Goal: Transaction & Acquisition: Download file/media

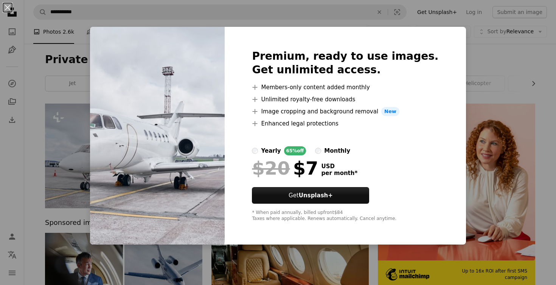
click at [480, 50] on div "An X shape Premium, ready to use images. Get unlimited access. A plus sign Memb…" at bounding box center [278, 142] width 556 height 285
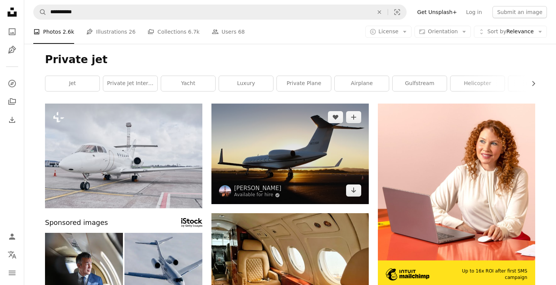
click at [291, 163] on img at bounding box center [289, 154] width 157 height 101
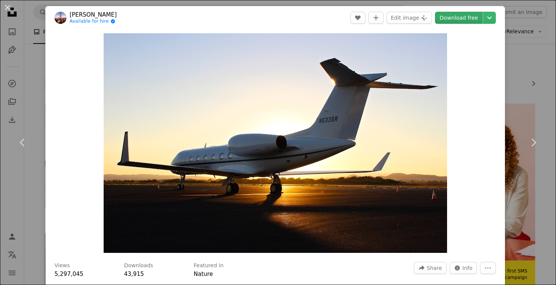
click at [471, 18] on link "Download free" at bounding box center [459, 18] width 48 height 12
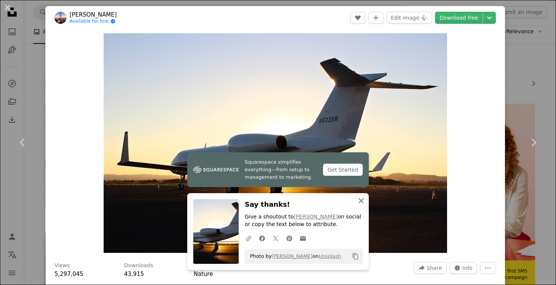
click at [361, 201] on icon "button" at bounding box center [360, 200] width 5 height 5
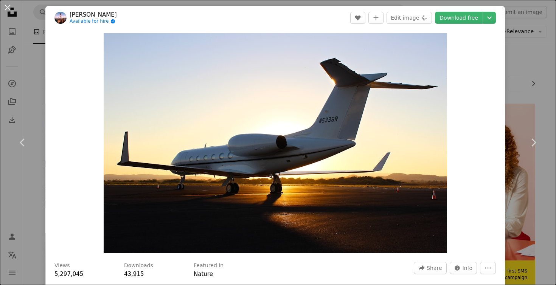
click at [23, 194] on div "An X shape Chevron left Chevron right [PERSON_NAME] Available for hire A checkm…" at bounding box center [278, 142] width 556 height 285
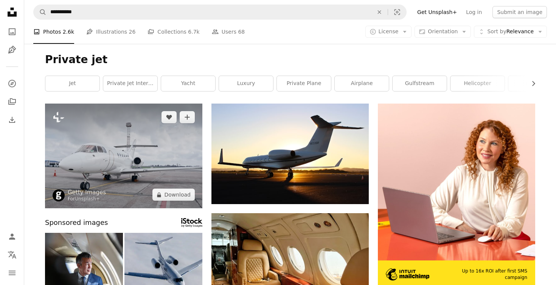
click at [161, 177] on img at bounding box center [123, 156] width 157 height 105
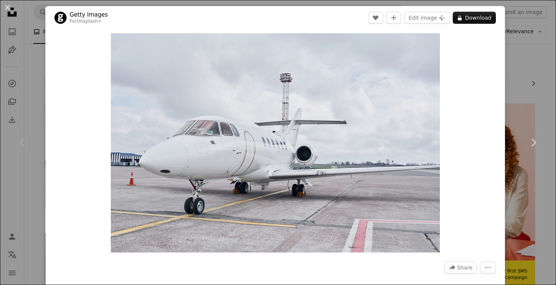
click at [26, 129] on div "Chevron left" at bounding box center [22, 142] width 45 height 73
click at [6, 7] on button "An X shape" at bounding box center [7, 7] width 9 height 9
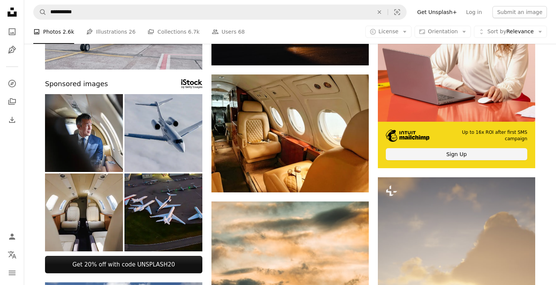
scroll to position [149, 0]
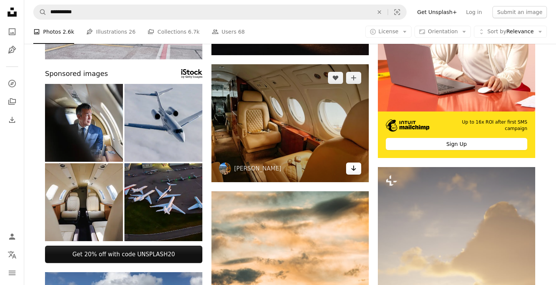
click at [354, 172] on link "Arrow pointing down" at bounding box center [353, 169] width 15 height 12
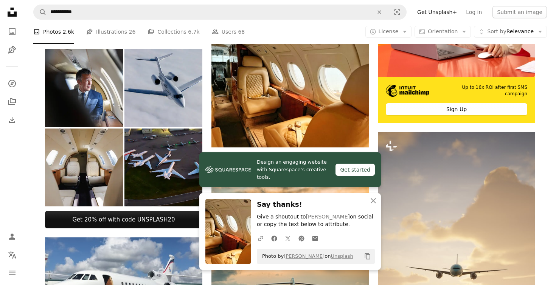
scroll to position [193, 0]
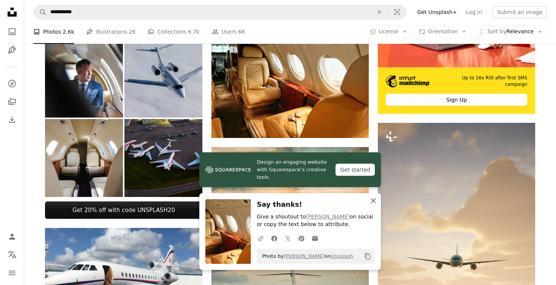
click at [375, 201] on icon "An X shape" at bounding box center [373, 200] width 9 height 9
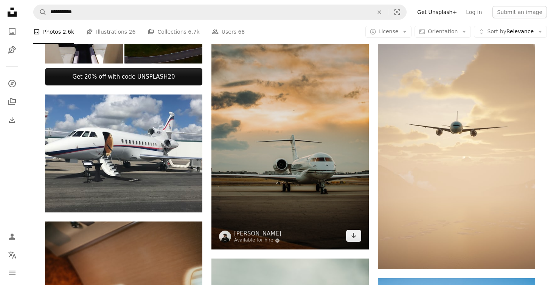
scroll to position [330, 0]
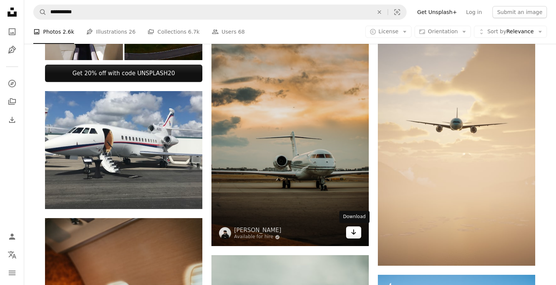
click at [352, 234] on icon "Arrow pointing down" at bounding box center [353, 232] width 6 height 9
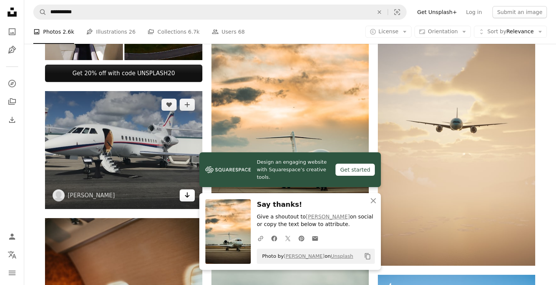
click at [186, 198] on icon "Arrow pointing down" at bounding box center [187, 195] width 6 height 9
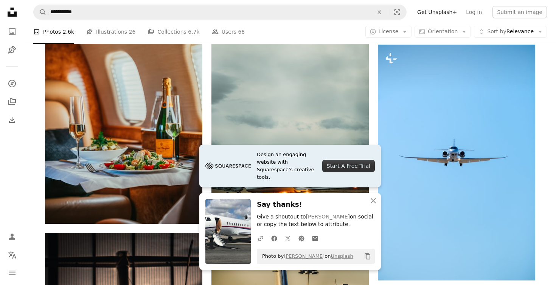
scroll to position [561, 0]
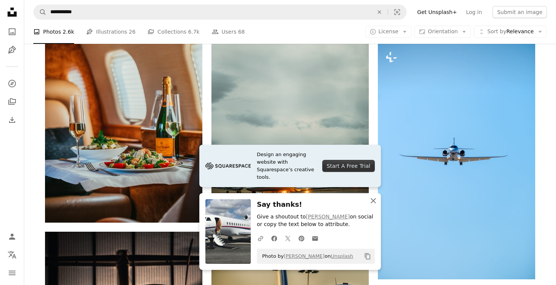
click at [375, 203] on icon "An X shape" at bounding box center [373, 200] width 9 height 9
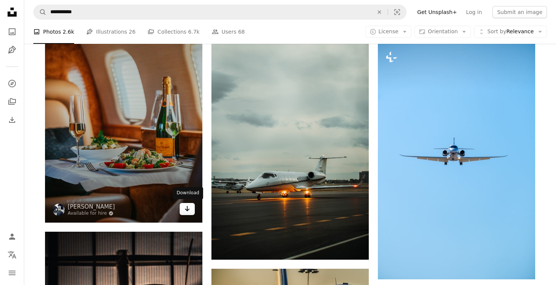
click at [191, 211] on link "Arrow pointing down" at bounding box center [187, 209] width 15 height 12
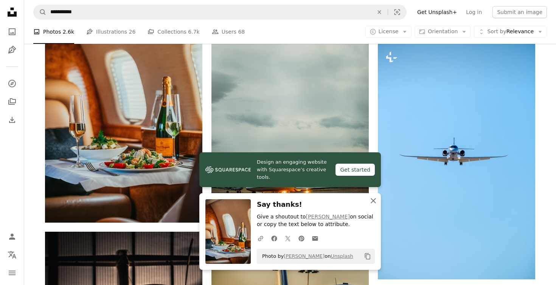
click at [373, 203] on icon "An X shape" at bounding box center [373, 200] width 9 height 9
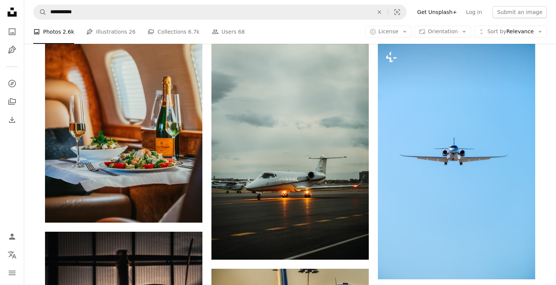
click at [373, 204] on icon "An X shape" at bounding box center [373, 208] width 9 height 9
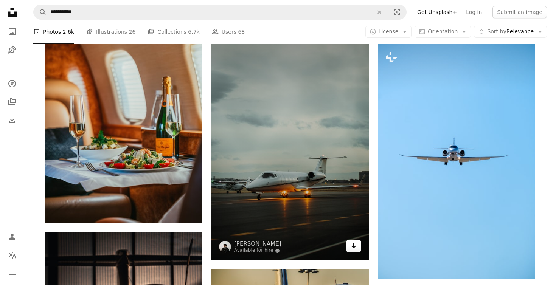
click at [352, 248] on icon "Arrow pointing down" at bounding box center [353, 245] width 6 height 9
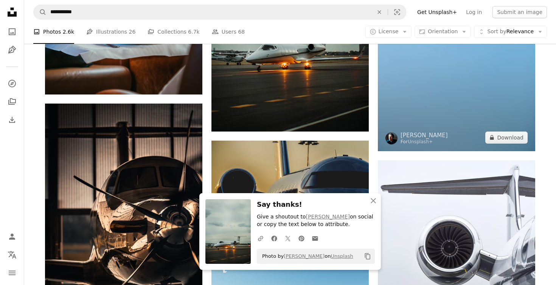
scroll to position [714, 0]
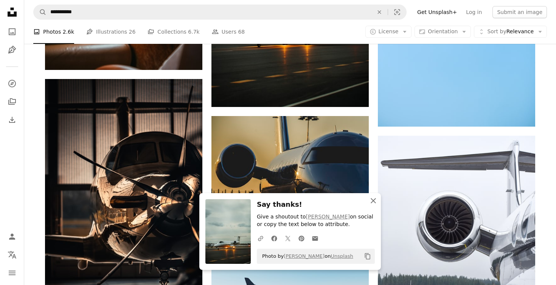
click at [374, 205] on icon "An X shape" at bounding box center [373, 200] width 9 height 9
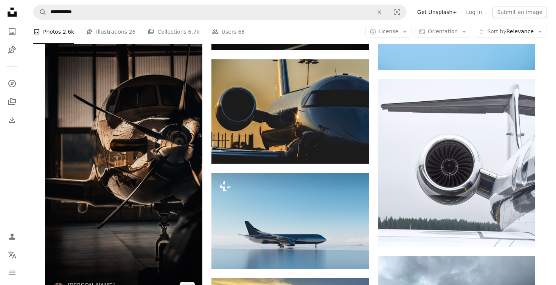
scroll to position [783, 0]
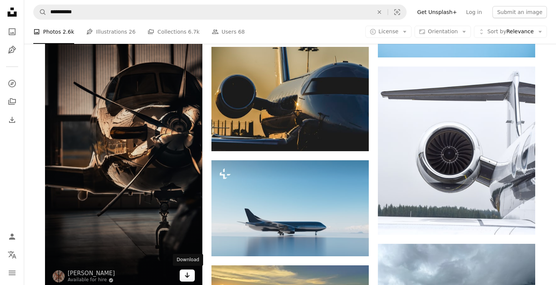
click at [188, 277] on icon "Arrow pointing down" at bounding box center [187, 275] width 6 height 9
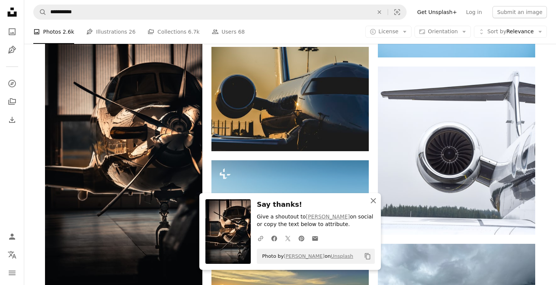
click at [372, 203] on icon "button" at bounding box center [372, 200] width 5 height 5
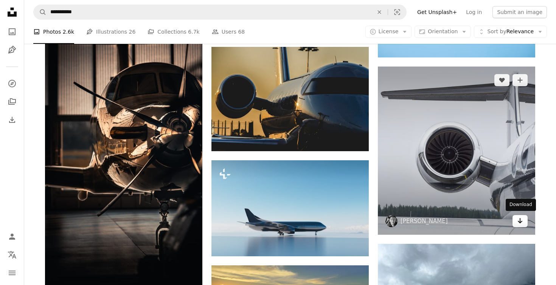
click at [522, 220] on icon "Download" at bounding box center [520, 220] width 5 height 5
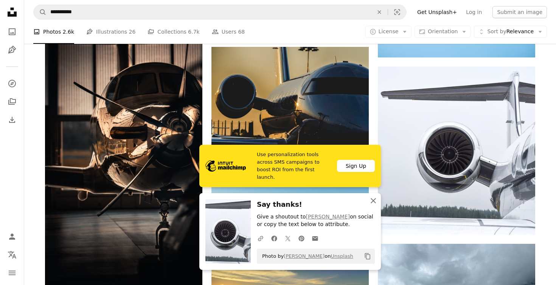
click at [375, 201] on icon "An X shape" at bounding box center [373, 200] width 9 height 9
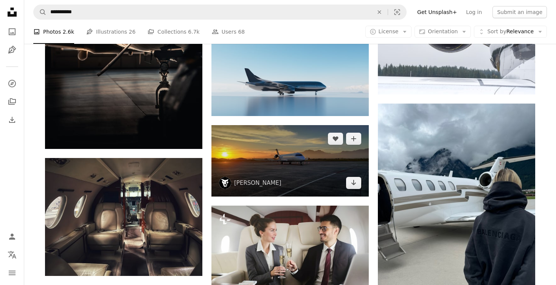
scroll to position [939, 0]
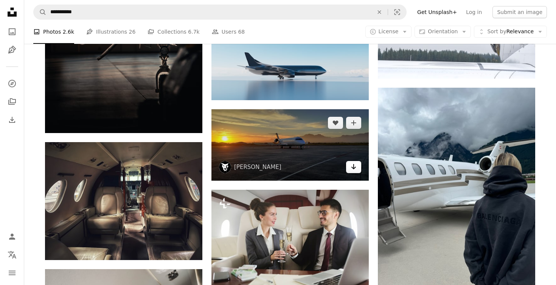
click at [354, 169] on icon "Arrow pointing down" at bounding box center [353, 166] width 6 height 9
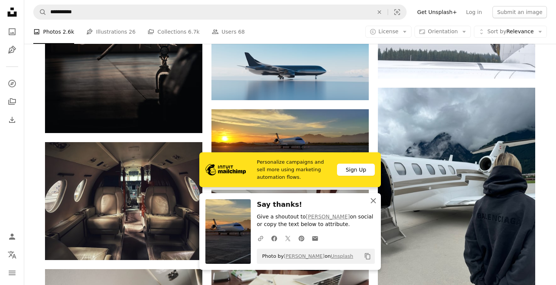
click at [375, 203] on icon "An X shape" at bounding box center [373, 200] width 9 height 9
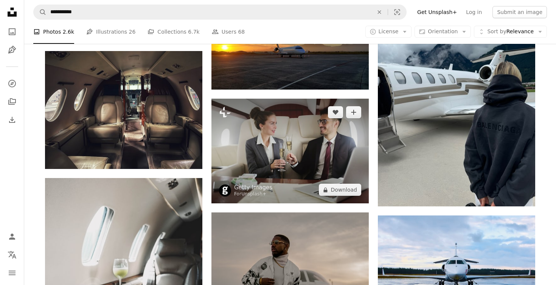
scroll to position [1032, 0]
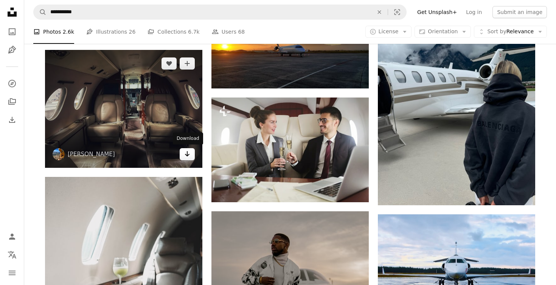
click at [186, 153] on icon "Arrow pointing down" at bounding box center [187, 153] width 6 height 9
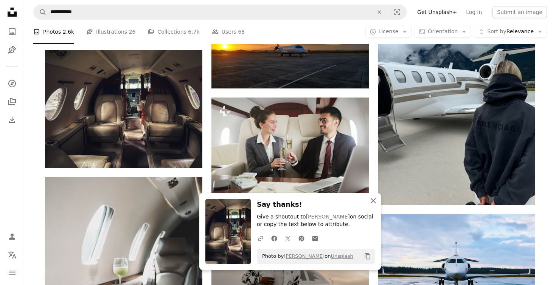
click at [375, 204] on icon "An X shape" at bounding box center [373, 200] width 9 height 9
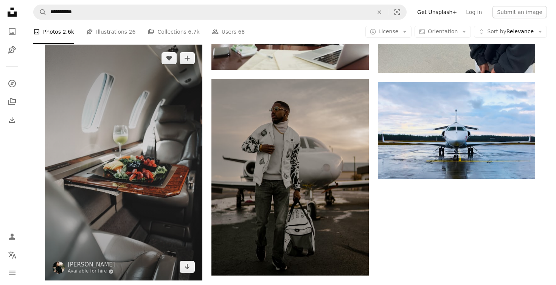
scroll to position [1165, 0]
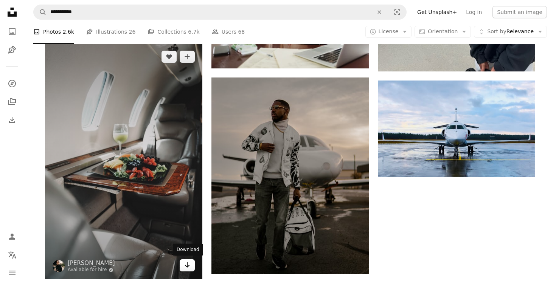
click at [186, 264] on icon "Download" at bounding box center [187, 264] width 5 height 5
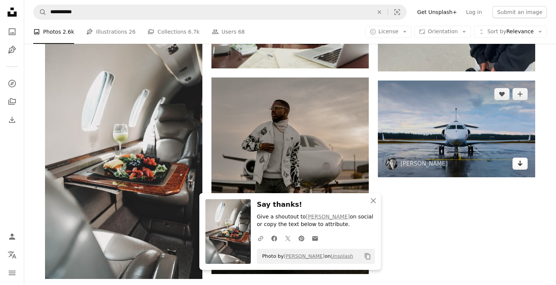
click at [521, 164] on icon "Arrow pointing down" at bounding box center [520, 163] width 6 height 9
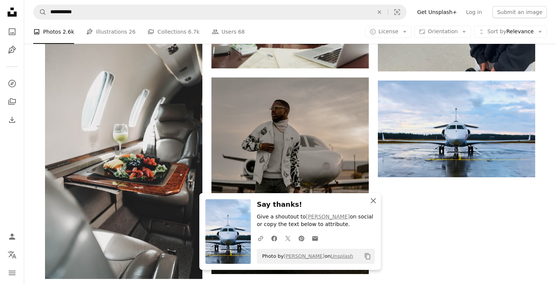
click at [375, 200] on icon "button" at bounding box center [372, 200] width 5 height 5
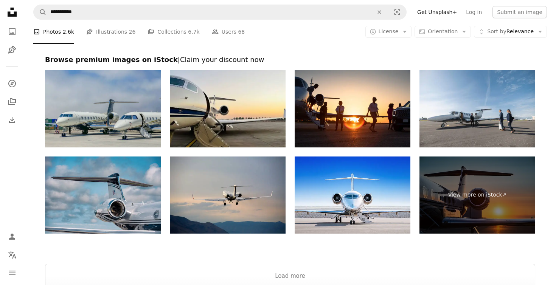
scroll to position [1417, 0]
